Goal: Transaction & Acquisition: Register for event/course

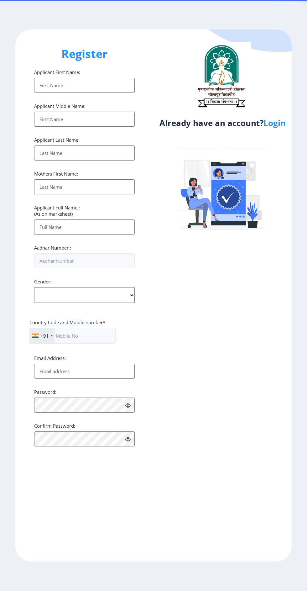
select select
click at [282, 127] on link "Login" at bounding box center [275, 122] width 22 height 11
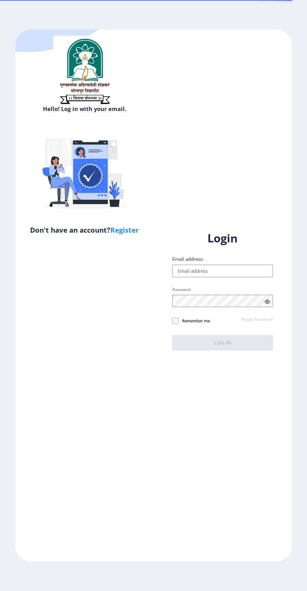
click at [214, 277] on input "Email address:" at bounding box center [222, 270] width 101 height 13
type input "[EMAIL_ADDRESS][DOMAIN_NAME]"
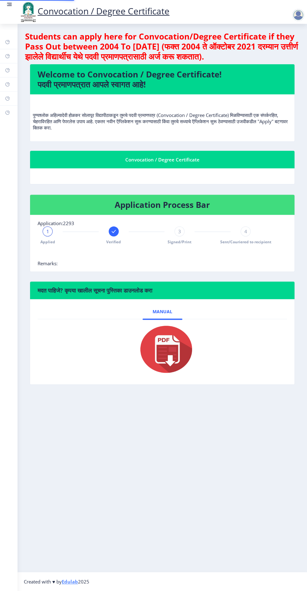
click at [179, 355] on img at bounding box center [162, 349] width 63 height 50
click at [8, 69] on rect at bounding box center [7, 70] width 5 height 5
select select
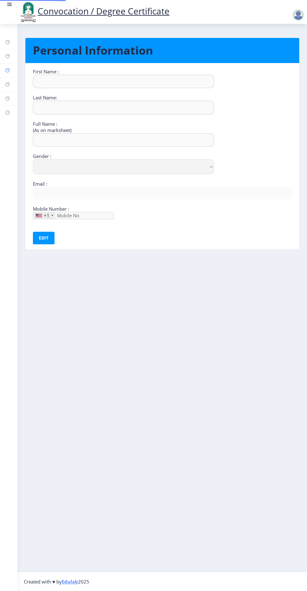
type input "[PERSON_NAME]"
type input "[PERSON_NAME] Damu"
select select "[DEMOGRAPHIC_DATA]"
type input "[EMAIL_ADDRESS][DOMAIN_NAME]"
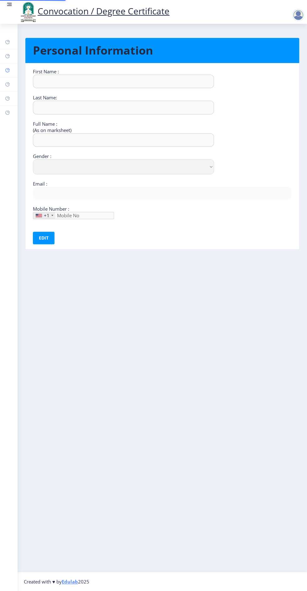
type input "9579340663"
click at [16, 109] on link "Incorrect Certificate" at bounding box center [9, 113] width 18 height 14
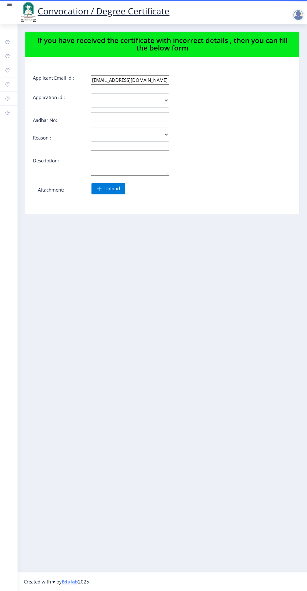
click at [6, 547] on div "Dashboard Help/FAQ Profile Myapplication Payment issue Incorrect Certificate" at bounding box center [9, 307] width 18 height 567
click at [16, 104] on link "Payment issue" at bounding box center [9, 99] width 18 height 14
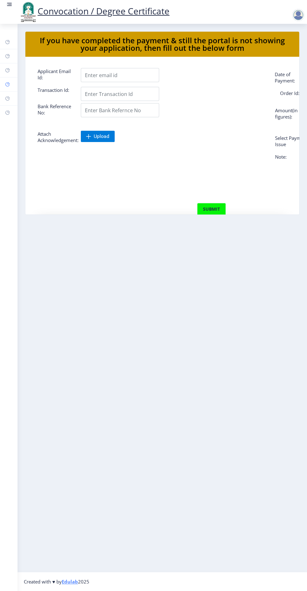
click at [16, 87] on link "Myapplication" at bounding box center [9, 84] width 18 height 14
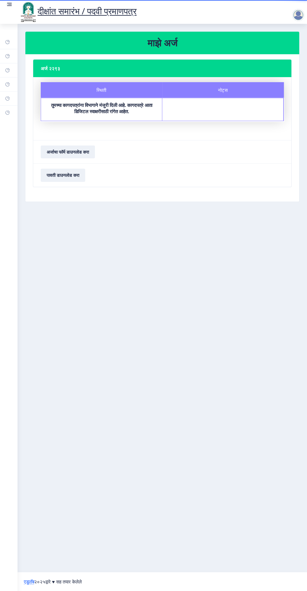
click at [302, 15] on div at bounding box center [298, 15] width 13 height 13
click at [290, 47] on span "Log out" at bounding box center [282, 49] width 40 height 8
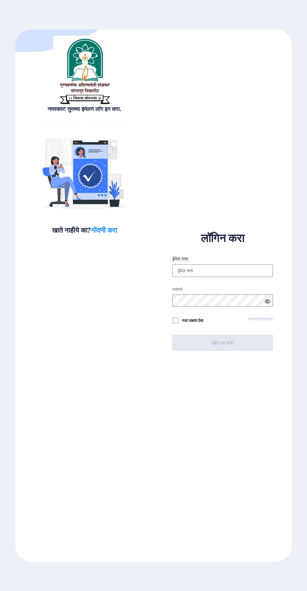
click at [102, 232] on font "नोंदणी करा" at bounding box center [104, 229] width 26 height 9
select select
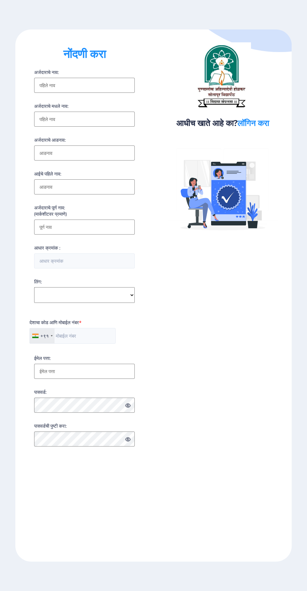
click at [110, 84] on input "अर्जदाराचे नाव:" at bounding box center [84, 85] width 101 height 15
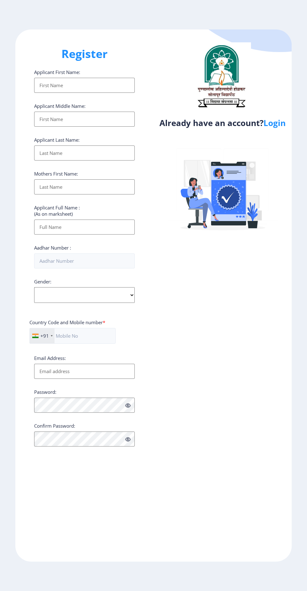
click at [106, 84] on input "Applicant First Name:" at bounding box center [84, 85] width 101 height 15
type input "[PERSON_NAME]"
click at [104, 121] on input "Applicant First Name:" at bounding box center [84, 119] width 101 height 15
type input "Damu"
click at [106, 157] on input "Applicant First Name:" at bounding box center [84, 152] width 101 height 15
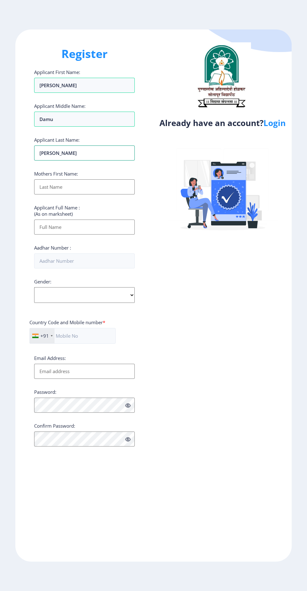
type input "[PERSON_NAME]"
click at [90, 187] on input "Applicant First Name:" at bounding box center [84, 186] width 101 height 15
type input "[DEMOGRAPHIC_DATA]"
click at [112, 228] on input "Applicant First Name:" at bounding box center [84, 226] width 101 height 15
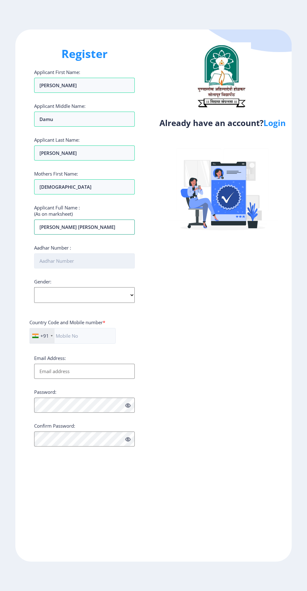
type input "[PERSON_NAME] [PERSON_NAME]"
click at [103, 260] on input "Aadhar Number :" at bounding box center [84, 260] width 101 height 15
type input "356743300639"
click at [123, 290] on select "Select Gender [DEMOGRAPHIC_DATA] [DEMOGRAPHIC_DATA] Other" at bounding box center [84, 295] width 101 height 16
select select "[DEMOGRAPHIC_DATA]"
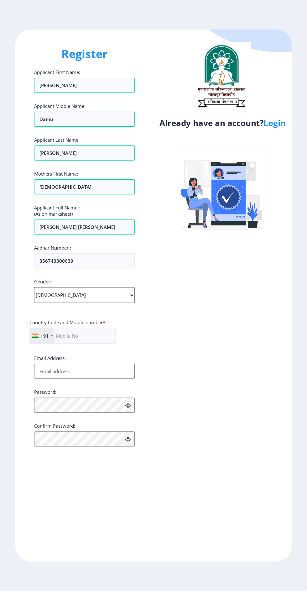
click at [34, 288] on select "Select Gender [DEMOGRAPHIC_DATA] [DEMOGRAPHIC_DATA] Other" at bounding box center [84, 295] width 101 height 16
click at [90, 336] on input "text" at bounding box center [72, 336] width 86 height 16
click at [279, 121] on link "Login" at bounding box center [275, 122] width 22 height 11
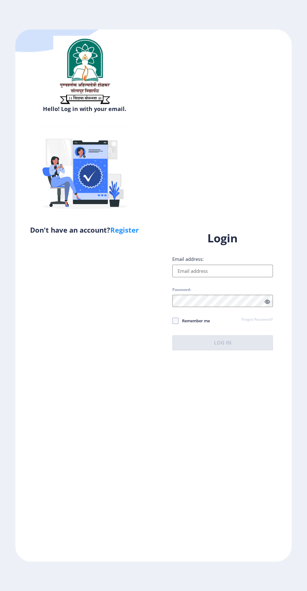
click at [235, 277] on input "Email address:" at bounding box center [222, 270] width 101 height 13
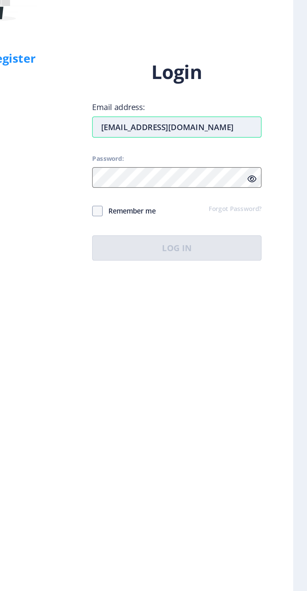
type input "[EMAIL_ADDRESS][DOMAIN_NAME]"
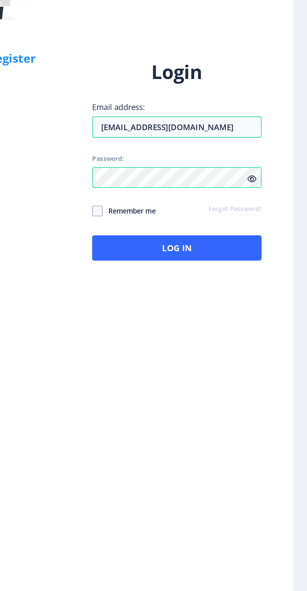
click at [267, 304] on icon at bounding box center [266, 301] width 5 height 5
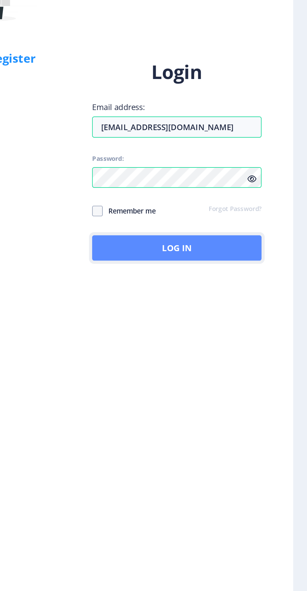
click at [248, 350] on button "Log In" at bounding box center [222, 342] width 101 height 15
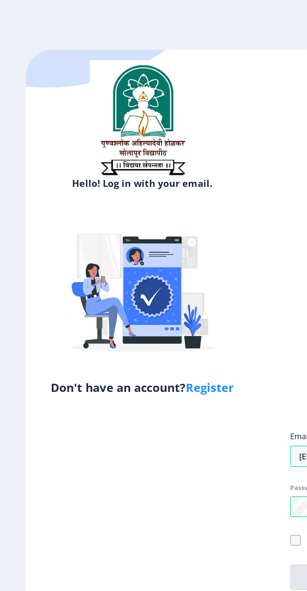
click at [126, 234] on link "Register" at bounding box center [124, 229] width 29 height 9
select select
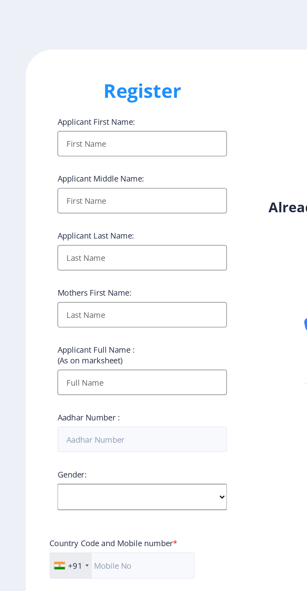
click at [101, 84] on input "Applicant First Name:" at bounding box center [84, 85] width 101 height 15
click at [84, 84] on input "Applicant First Name:" at bounding box center [84, 85] width 101 height 15
type input "[PERSON_NAME]"
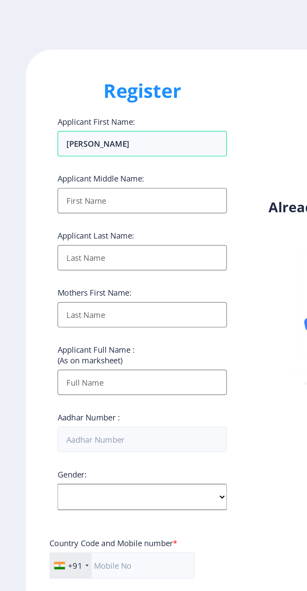
click at [103, 123] on input "Applicant First Name:" at bounding box center [84, 119] width 101 height 15
type input "Damu"
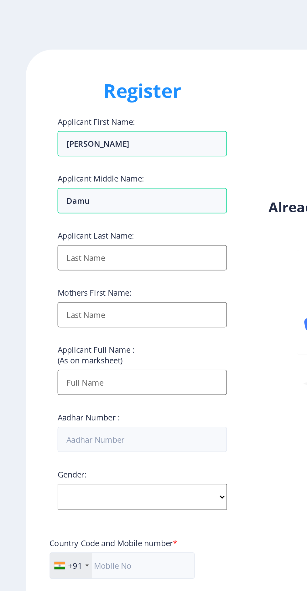
click at [97, 152] on input "Applicant First Name:" at bounding box center [84, 152] width 101 height 15
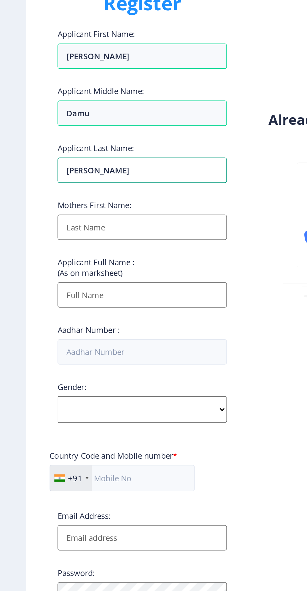
type input "[PERSON_NAME]"
click at [106, 186] on input "Applicant First Name:" at bounding box center [84, 186] width 101 height 15
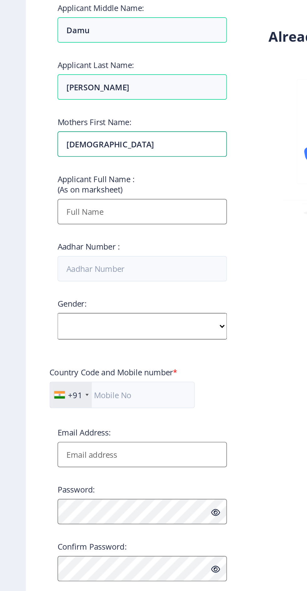
type input "[DEMOGRAPHIC_DATA]"
click at [99, 232] on input "Applicant First Name:" at bounding box center [84, 226] width 101 height 15
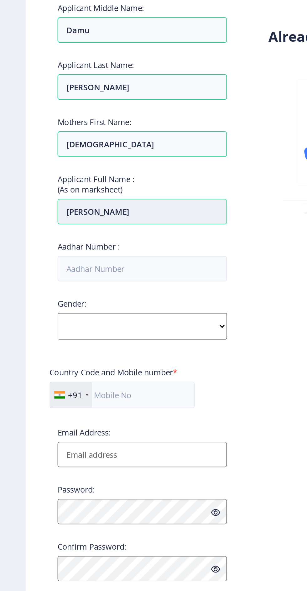
click at [92, 230] on input "[PERSON_NAME]" at bounding box center [84, 226] width 101 height 15
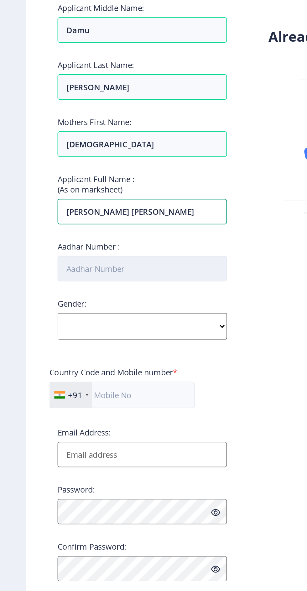
type input "[PERSON_NAME] [PERSON_NAME]"
click at [99, 258] on input "Aadhar Number :" at bounding box center [84, 260] width 101 height 15
type input "356743300639"
click at [96, 300] on select "Select Gender [DEMOGRAPHIC_DATA] [DEMOGRAPHIC_DATA] Other" at bounding box center [84, 295] width 101 height 16
select select "[DEMOGRAPHIC_DATA]"
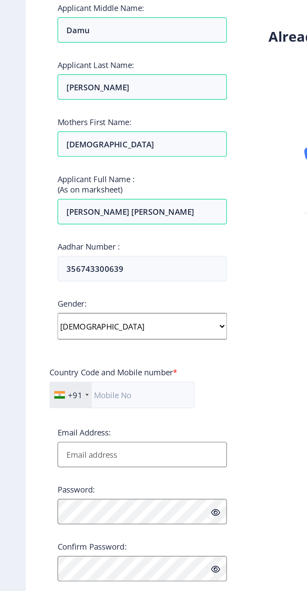
click at [34, 288] on select "Select Gender [DEMOGRAPHIC_DATA] [DEMOGRAPHIC_DATA] Other" at bounding box center [84, 295] width 101 height 16
click at [96, 338] on input "text" at bounding box center [72, 336] width 86 height 16
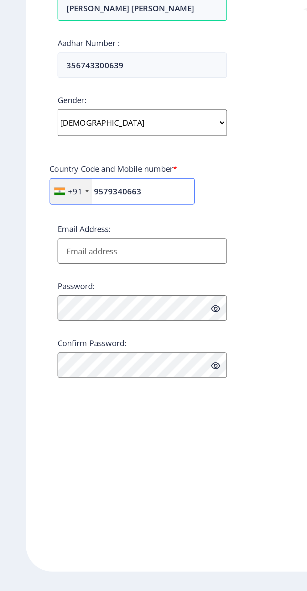
type input "9579340663"
click at [109, 370] on input "Email Address:" at bounding box center [84, 371] width 101 height 15
type input "[EMAIL_ADDRESS][DOMAIN_NAME]"
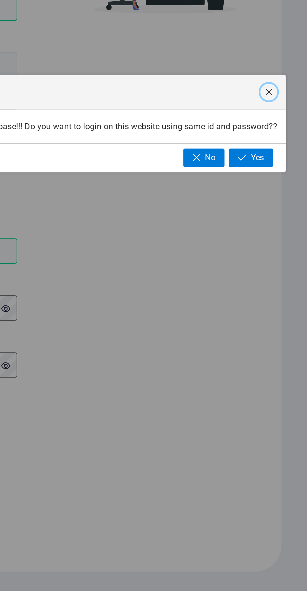
click at [285, 275] on span "button" at bounding box center [284, 276] width 5 height 5
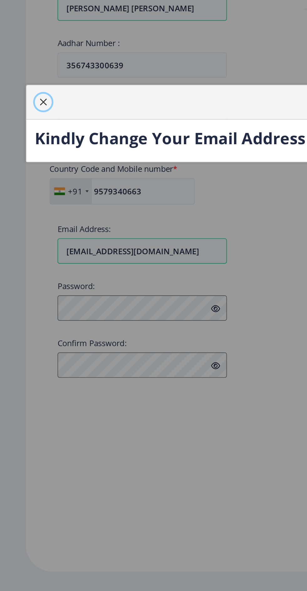
click at [23, 282] on span "button" at bounding box center [25, 282] width 5 height 5
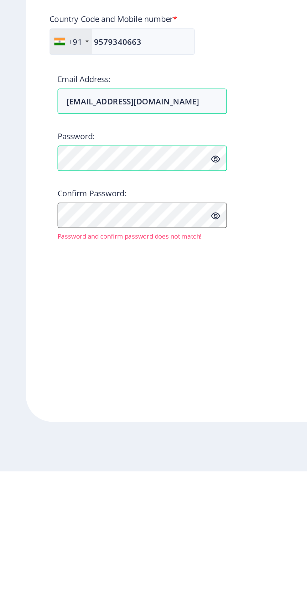
click at [127, 408] on icon at bounding box center [127, 405] width 5 height 5
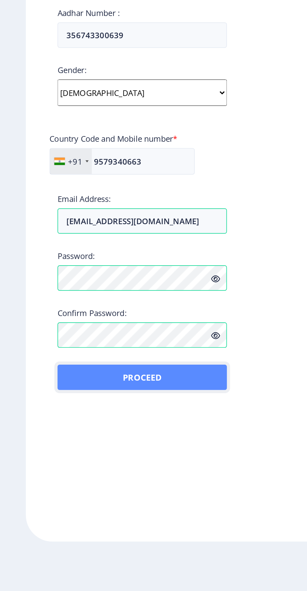
click at [103, 465] on button "Proceed" at bounding box center [84, 463] width 101 height 15
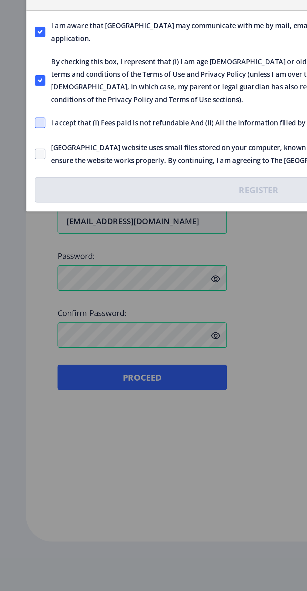
click at [25, 312] on span at bounding box center [24, 313] width 6 height 6
click at [21, 312] on input "I accept that (I) Fees paid is not refundable And (II) All the information fill…" at bounding box center [21, 312] width 0 height 0
checkbox input "true"
click at [24, 329] on span at bounding box center [24, 331] width 6 height 6
click at [21, 331] on input "[GEOGRAPHIC_DATA] website uses small files stored on your computer, known as co…" at bounding box center [21, 331] width 0 height 0
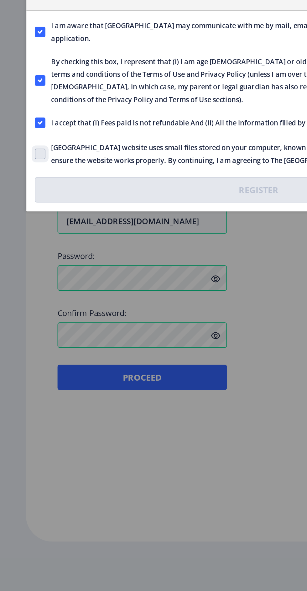
checkbox input "true"
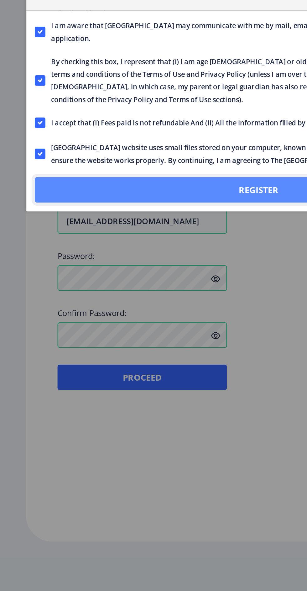
click at [112, 346] on button "Register" at bounding box center [154, 352] width 266 height 15
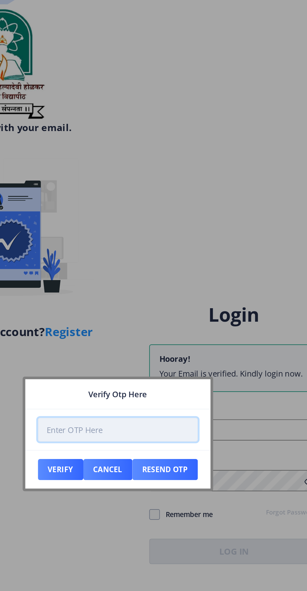
click at [178, 291] on input "number" at bounding box center [153, 288] width 95 height 14
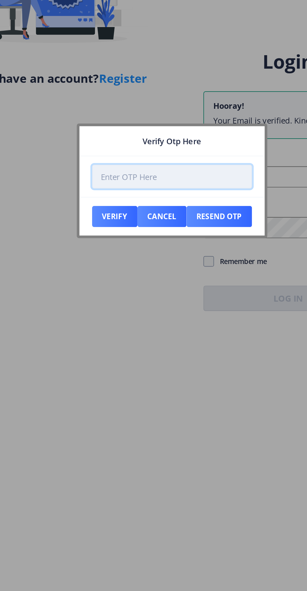
click at [169, 286] on input "number" at bounding box center [153, 288] width 95 height 14
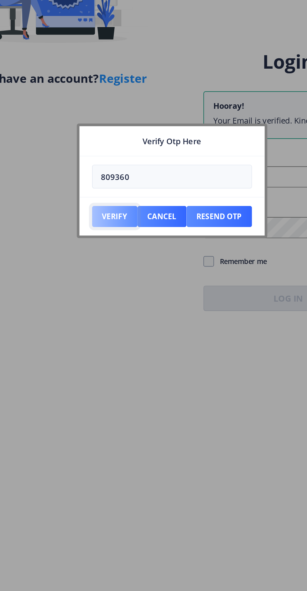
click at [121, 308] on button "Verify" at bounding box center [119, 312] width 27 height 13
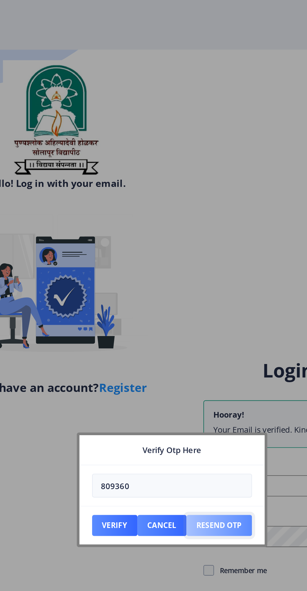
click at [186, 315] on button "Resend Otp" at bounding box center [181, 312] width 39 height 13
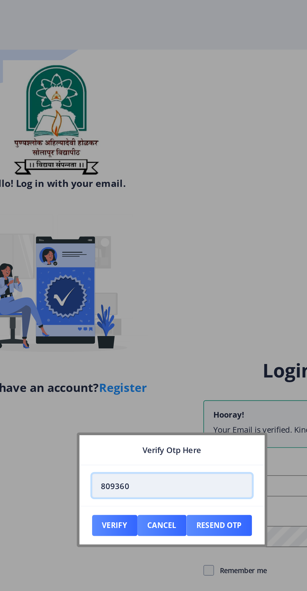
click at [167, 286] on input "809360" at bounding box center [153, 288] width 95 height 14
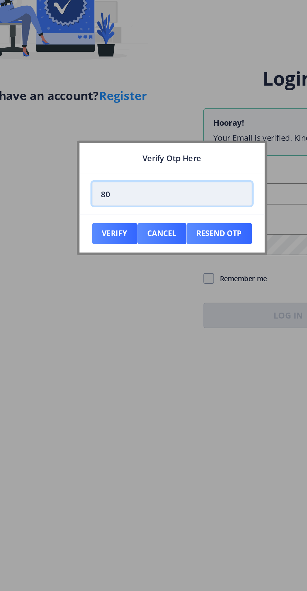
type input "8"
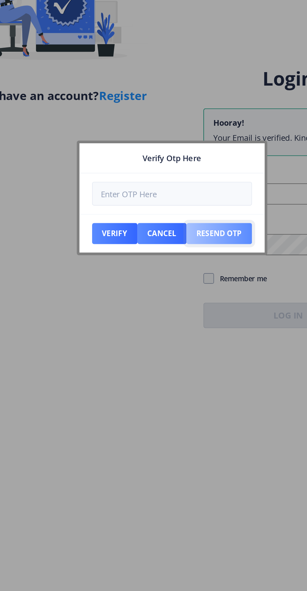
click at [185, 315] on button "Resend Otp" at bounding box center [181, 312] width 39 height 13
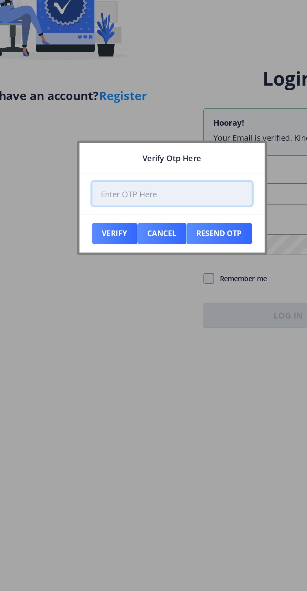
click at [174, 285] on input "number" at bounding box center [153, 288] width 95 height 14
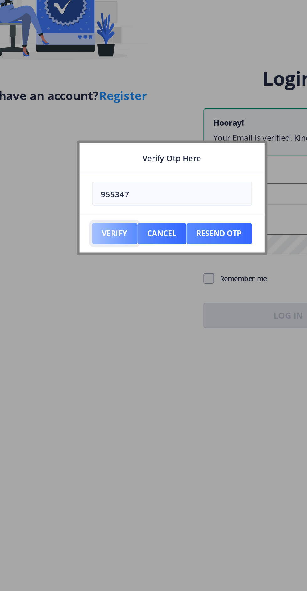
click at [116, 308] on button "Verify" at bounding box center [119, 312] width 27 height 13
click at [115, 311] on button "Verify" at bounding box center [119, 312] width 27 height 13
click at [116, 314] on button "Verify" at bounding box center [119, 312] width 27 height 13
click at [118, 311] on button "Verify" at bounding box center [119, 312] width 27 height 13
click at [117, 308] on button "Verify" at bounding box center [119, 312] width 27 height 13
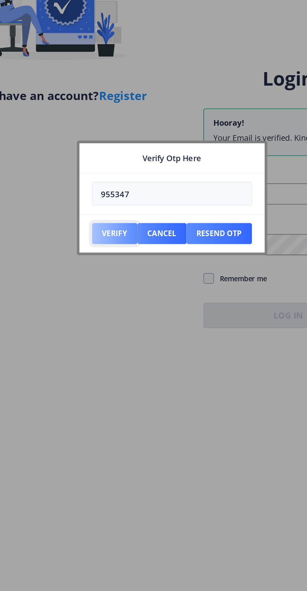
click at [121, 309] on button "Verify" at bounding box center [119, 312] width 27 height 13
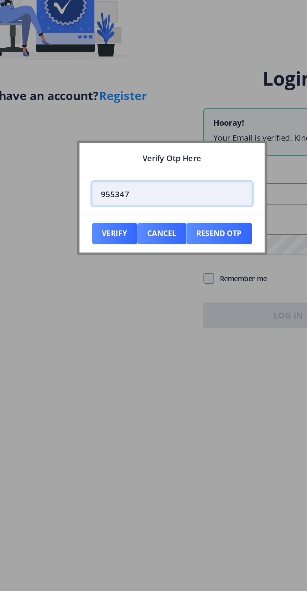
click at [164, 287] on input "955347" at bounding box center [153, 288] width 95 height 14
type input "9"
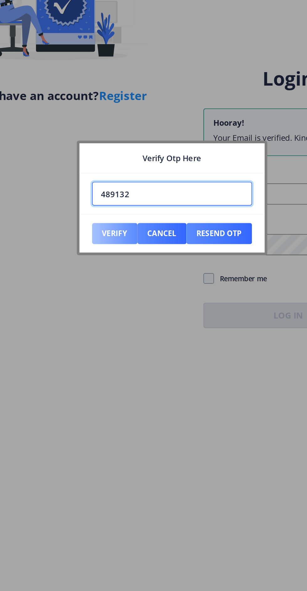
type input "489132"
click at [118, 313] on button "Verify" at bounding box center [119, 312] width 27 height 13
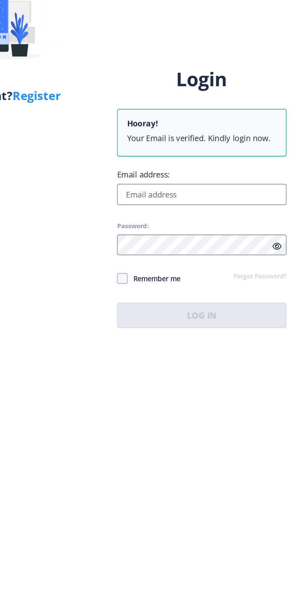
click at [242, 295] on input "Email address:" at bounding box center [222, 288] width 101 height 13
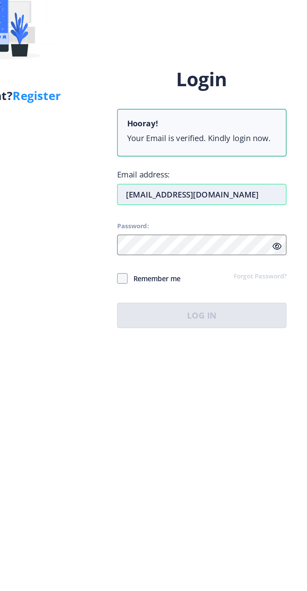
type input "[EMAIL_ADDRESS][DOMAIN_NAME]"
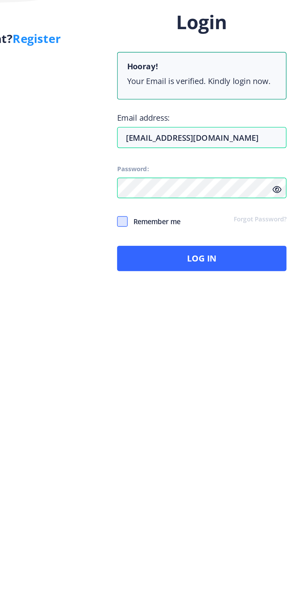
click at [178, 342] on span at bounding box center [175, 338] width 6 height 6
click at [173, 339] on input "Remember me" at bounding box center [172, 338] width 0 height 0
checkbox input "true"
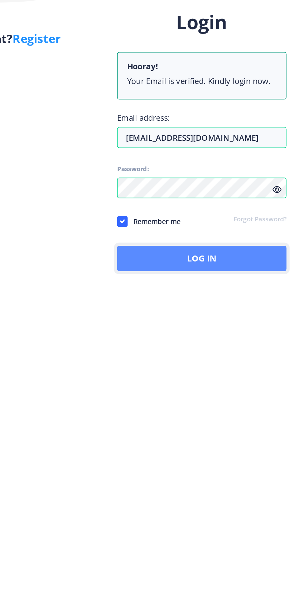
click at [240, 368] on button "Log In" at bounding box center [222, 360] width 101 height 15
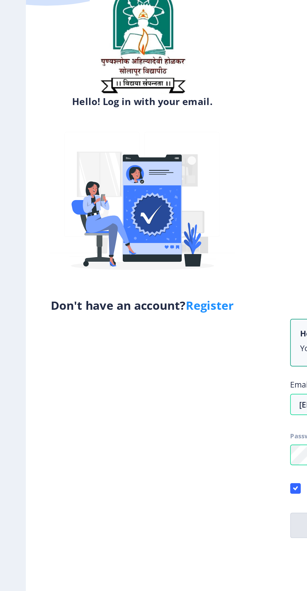
click at [130, 230] on link "Register" at bounding box center [124, 229] width 29 height 9
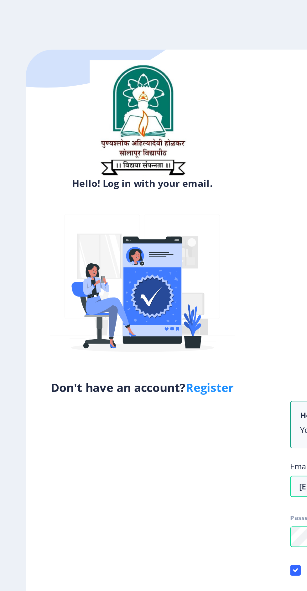
select select
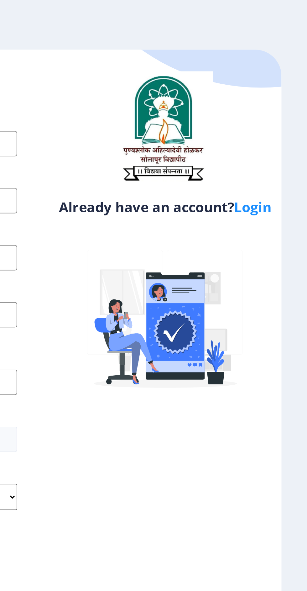
click at [274, 121] on link "Login" at bounding box center [275, 122] width 22 height 11
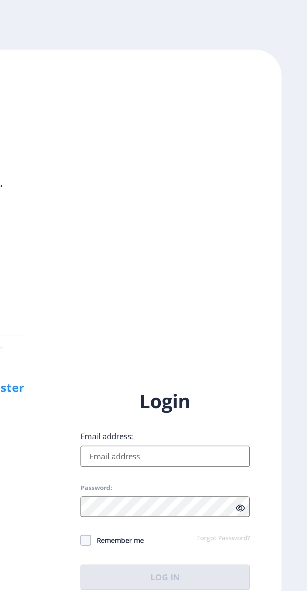
click at [246, 277] on input "Email address:" at bounding box center [222, 270] width 101 height 13
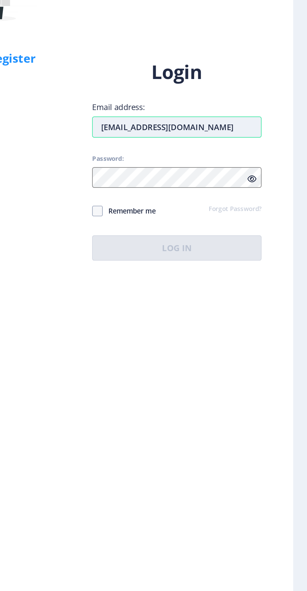
type input "[EMAIL_ADDRESS][DOMAIN_NAME]"
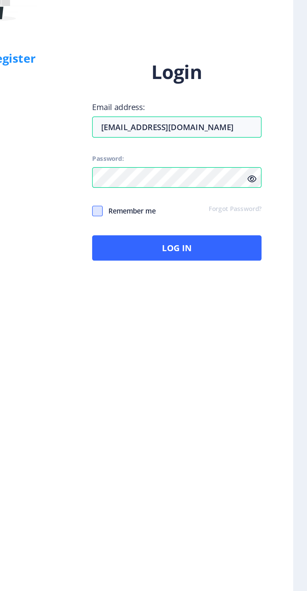
click at [173, 324] on span at bounding box center [175, 320] width 6 height 6
click at [173, 321] on input "Remember me" at bounding box center [172, 321] width 0 height 0
checkbox input "true"
click at [269, 304] on icon at bounding box center [266, 301] width 5 height 5
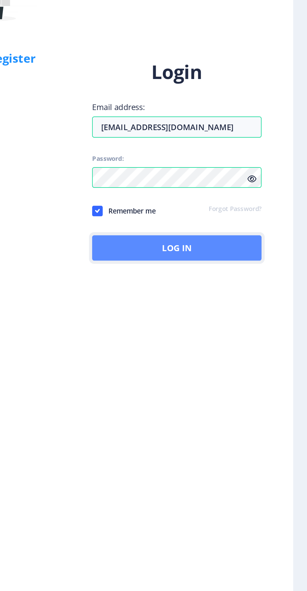
click at [247, 350] on button "Log In" at bounding box center [222, 342] width 101 height 15
